Goal: Navigation & Orientation: Find specific page/section

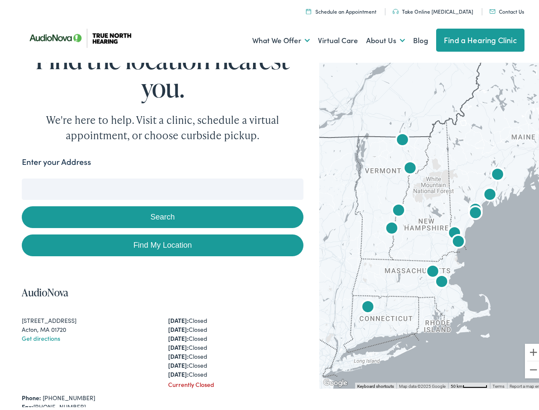
click at [269, 205] on button "Search" at bounding box center [162, 215] width 281 height 22
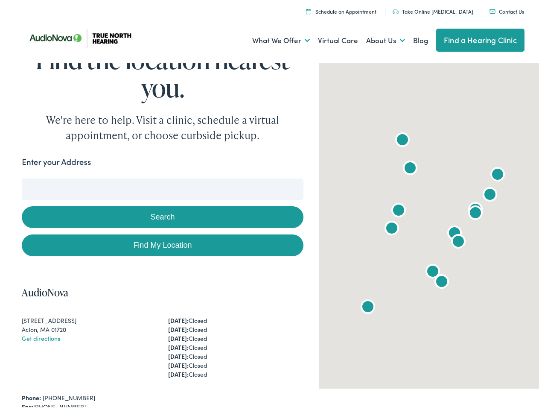
click at [273, 38] on link "What We Offer" at bounding box center [281, 38] width 58 height 32
click at [377, 38] on link "About Us" at bounding box center [385, 38] width 39 height 32
